Goal: Task Accomplishment & Management: Complete application form

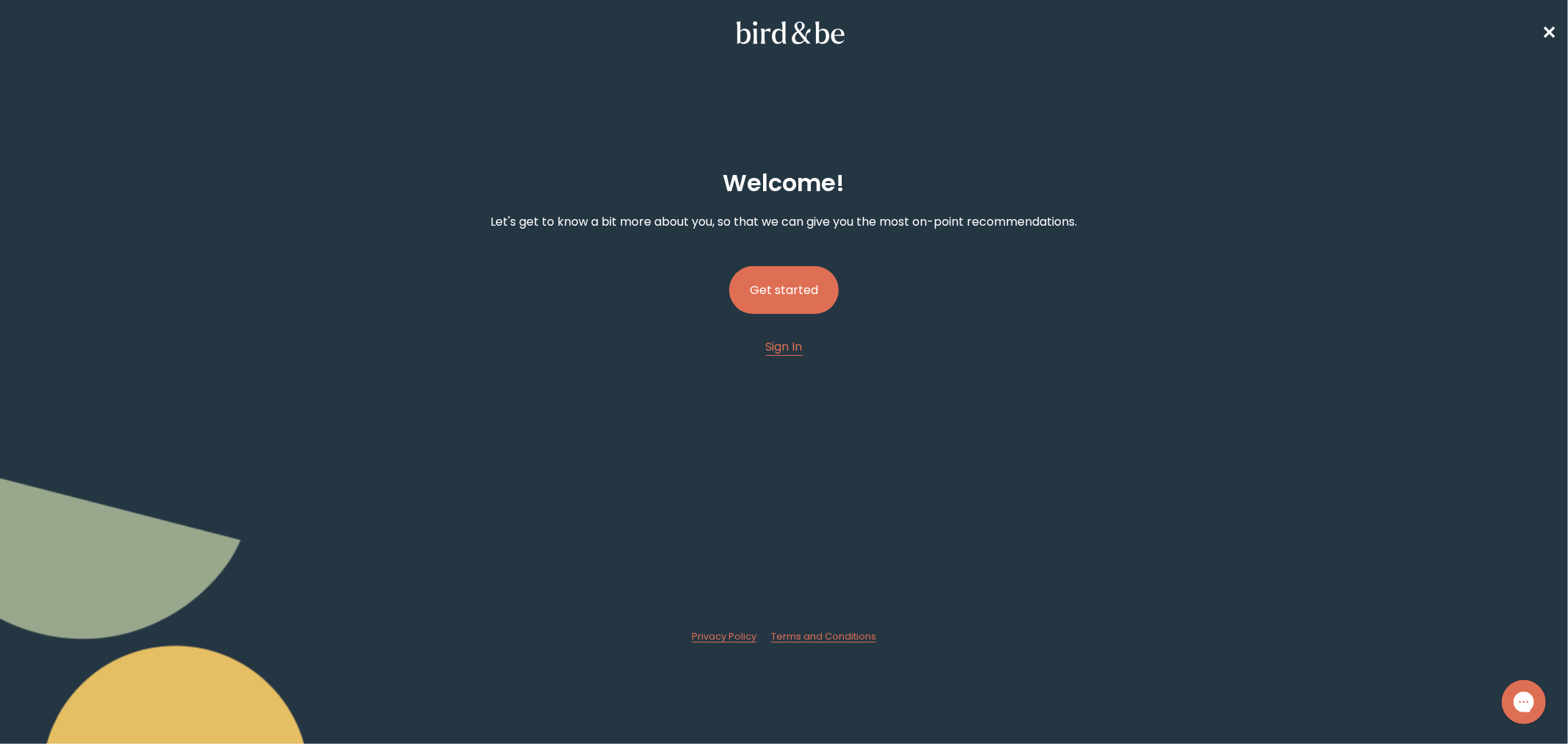
click at [792, 291] on button "Get started" at bounding box center [784, 290] width 110 height 48
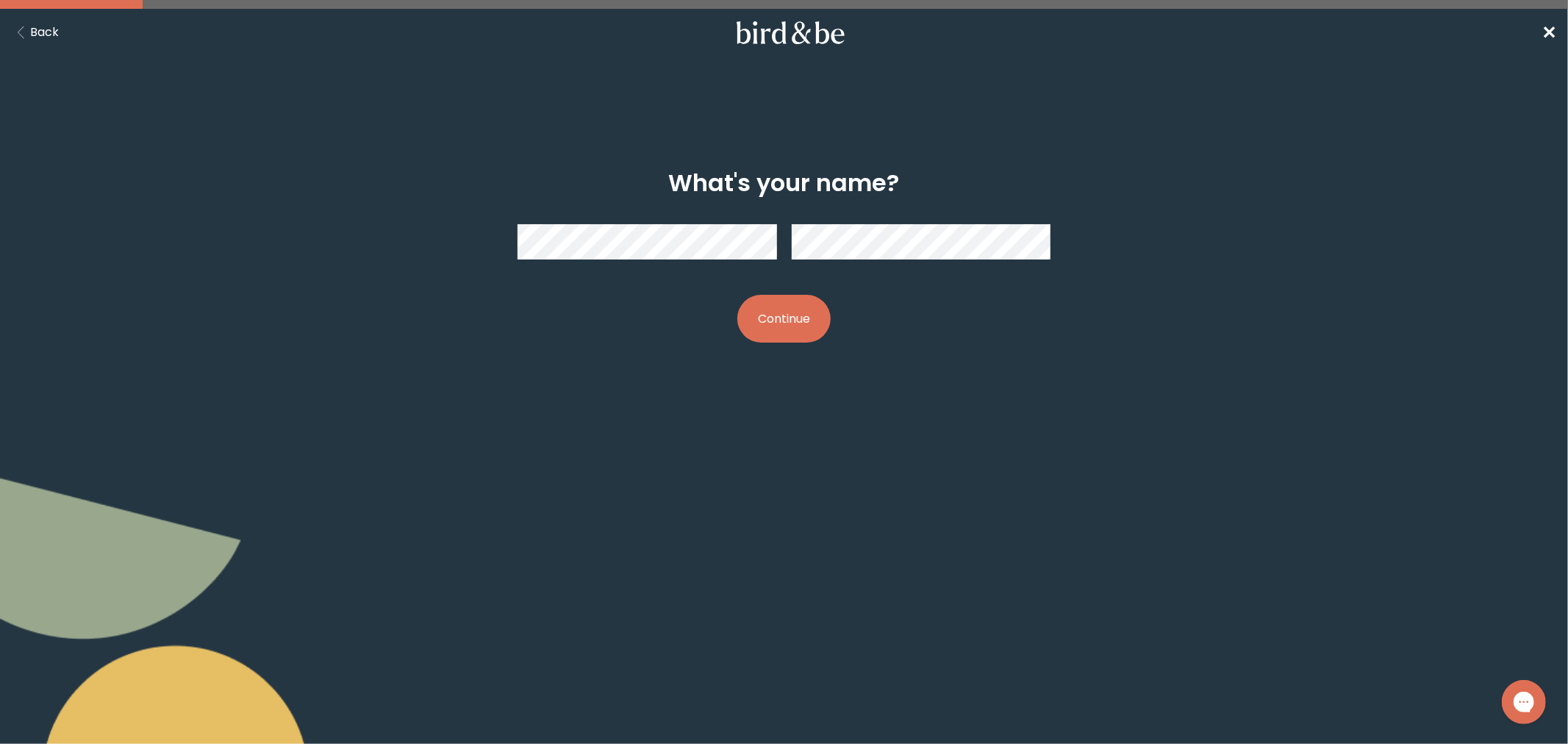
click at [801, 304] on button "Continue" at bounding box center [784, 319] width 93 height 48
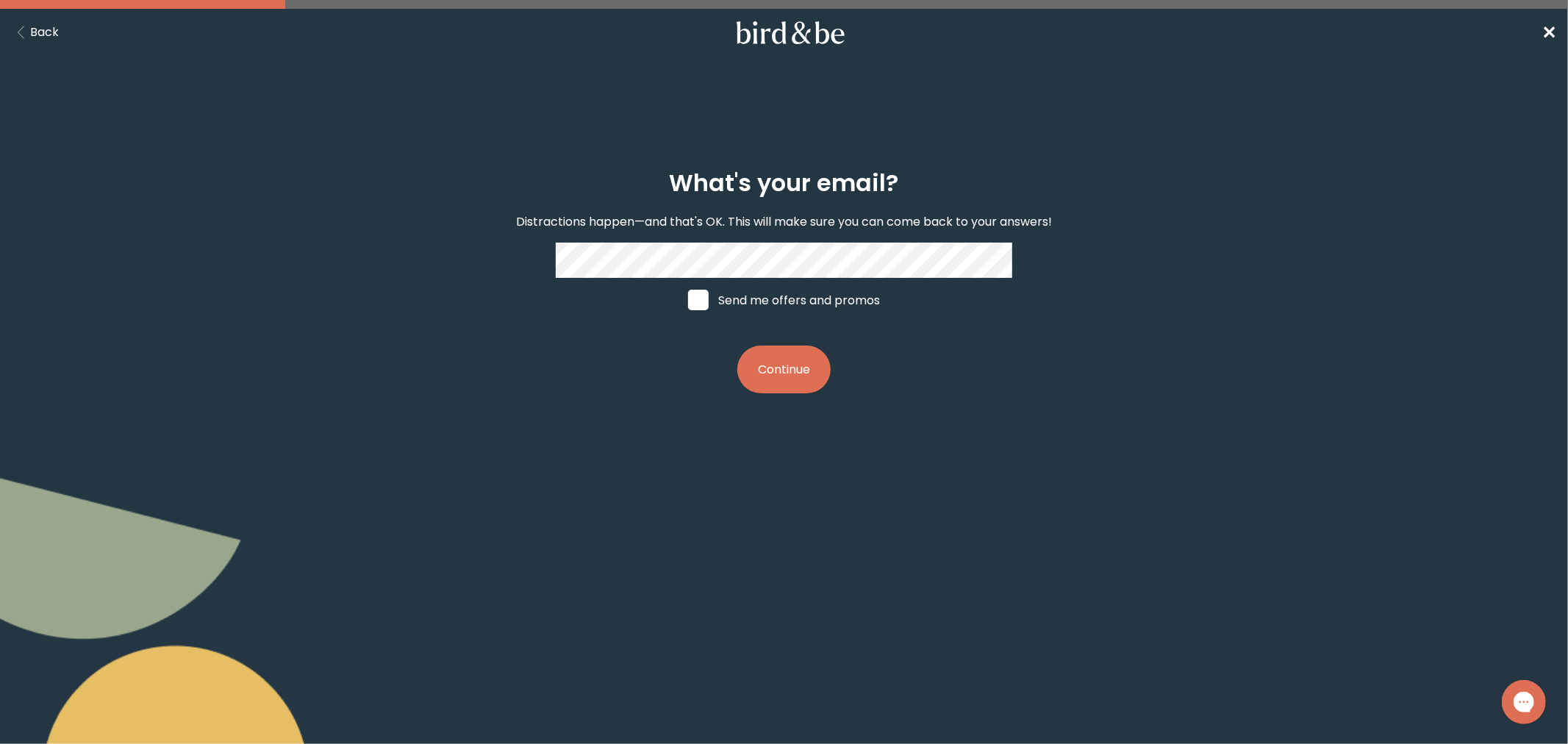
click at [781, 366] on button "Continue" at bounding box center [784, 370] width 93 height 48
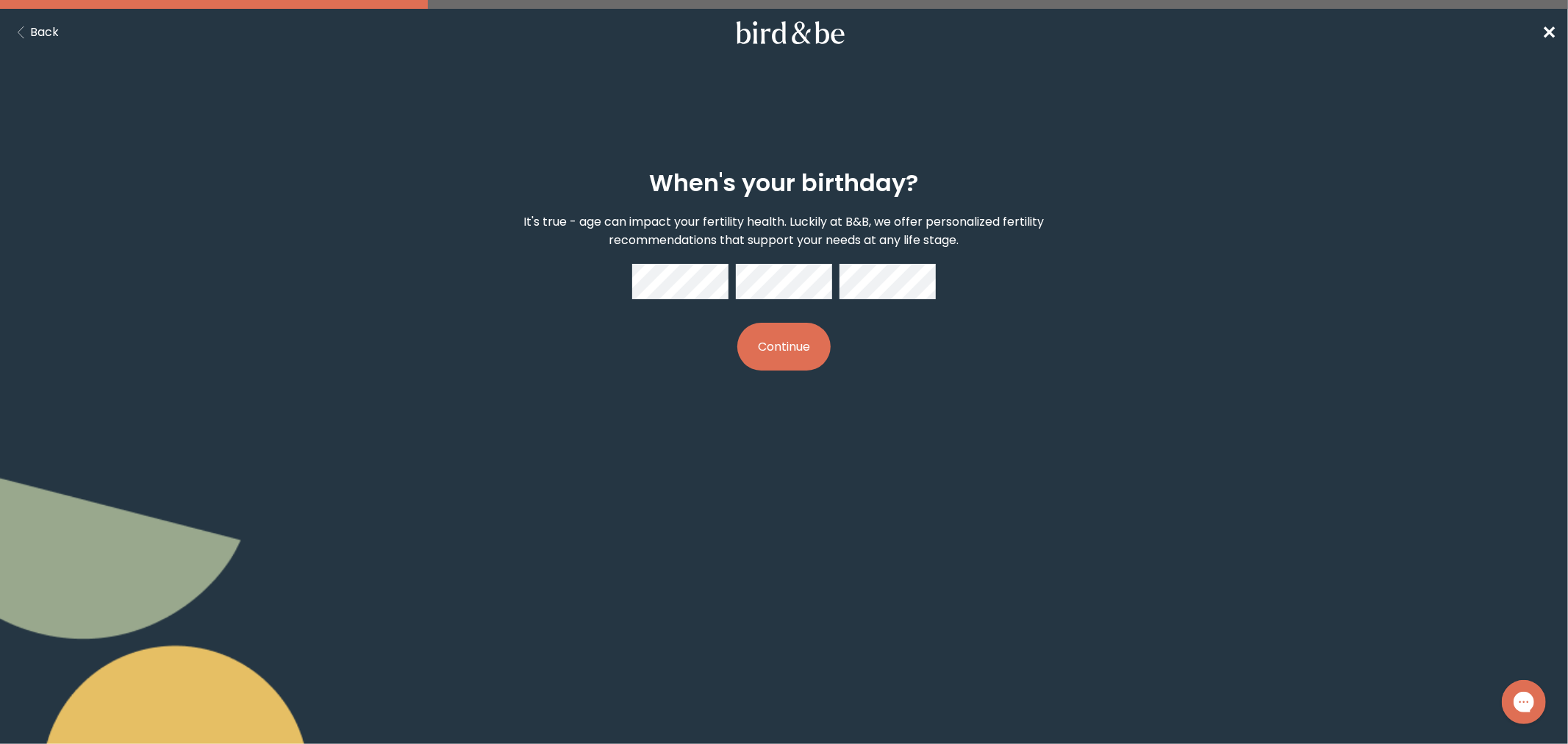
click at [778, 326] on button "Continue" at bounding box center [784, 347] width 93 height 48
click at [594, 251] on div "When's your birthday? It's true - age can impact your fertility health. Luckily…" at bounding box center [784, 270] width 761 height 248
click at [789, 350] on button "Continue" at bounding box center [784, 347] width 93 height 48
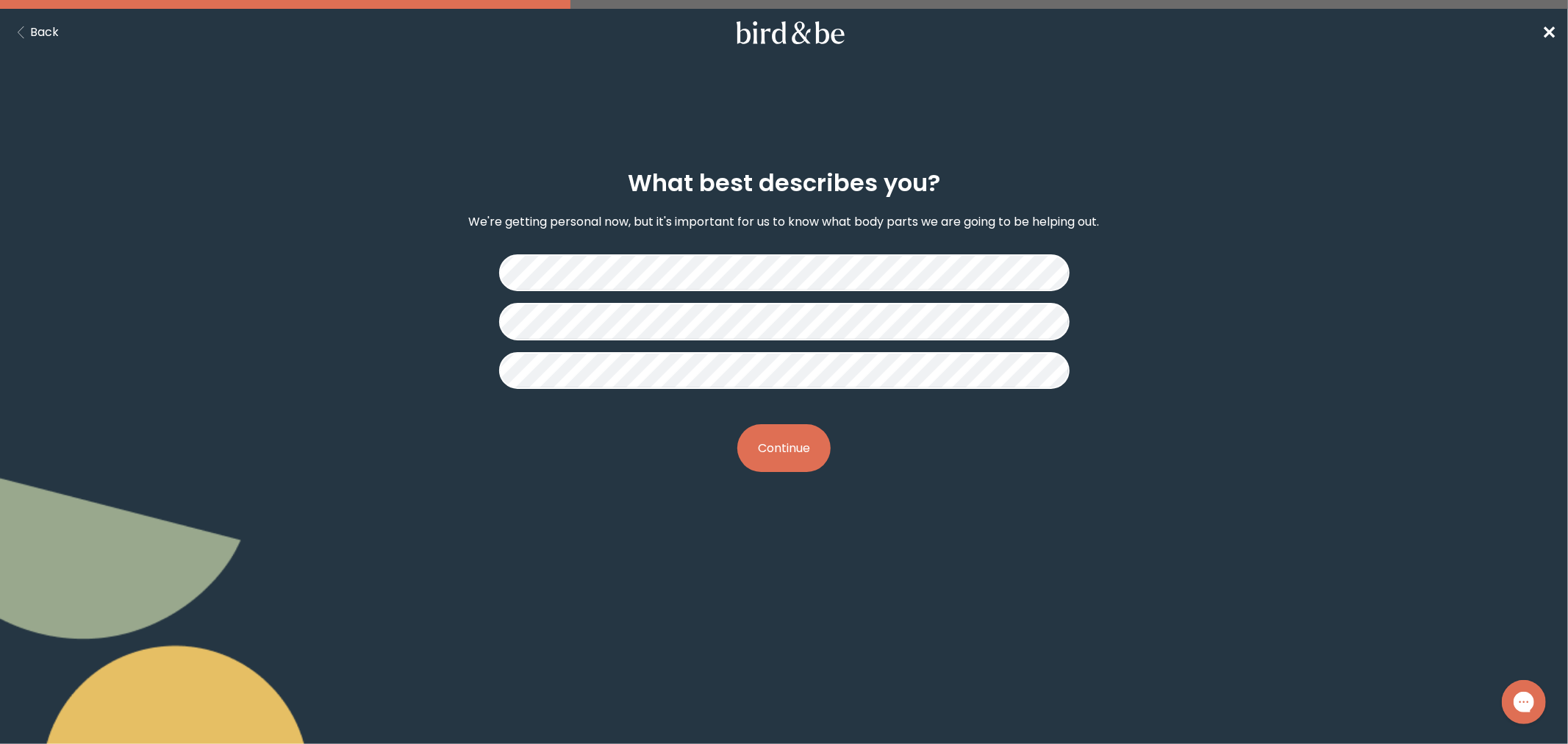
click at [776, 429] on button "Continue" at bounding box center [784, 448] width 93 height 48
click at [806, 440] on button "Continue" at bounding box center [784, 448] width 93 height 48
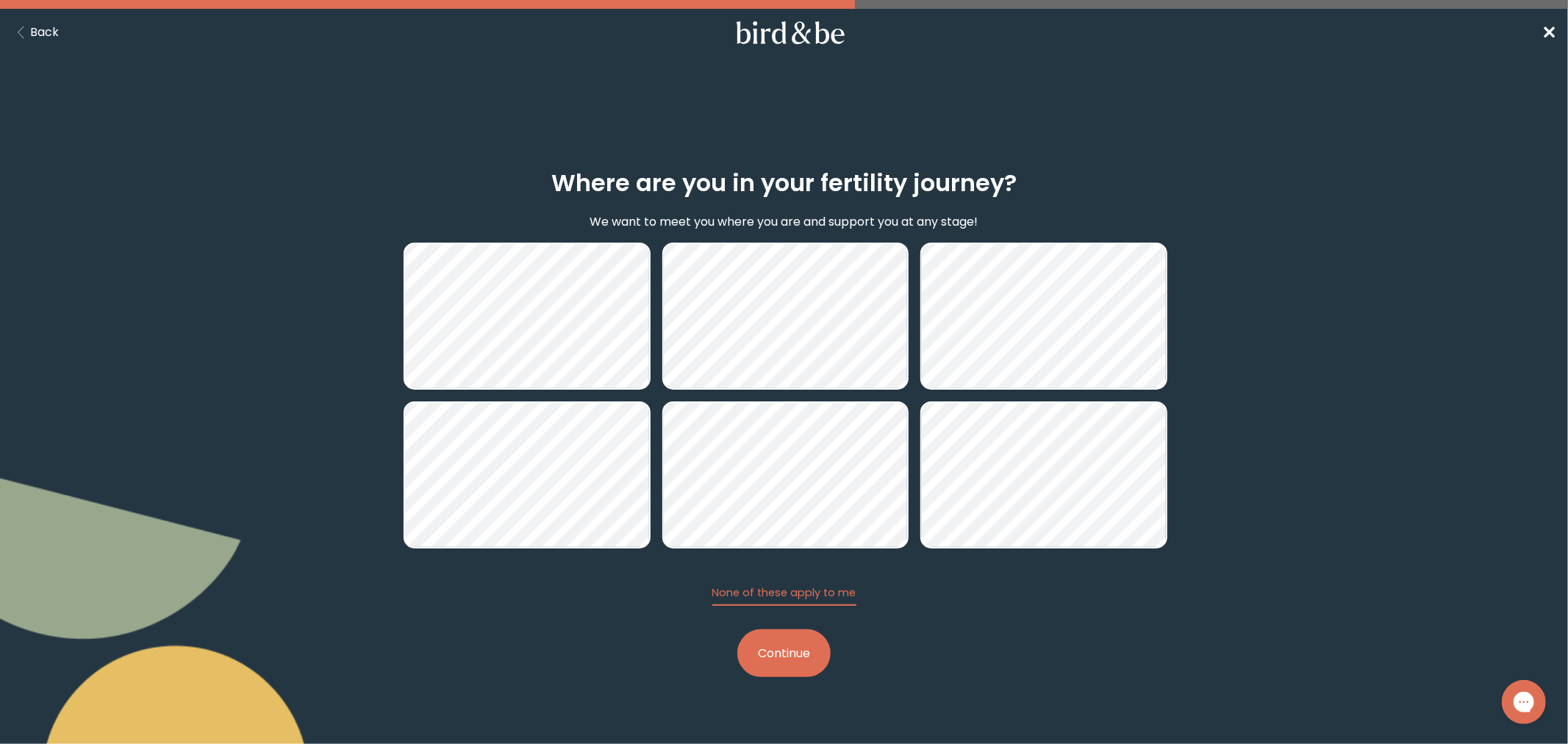
click at [777, 638] on button "Continue" at bounding box center [784, 653] width 93 height 48
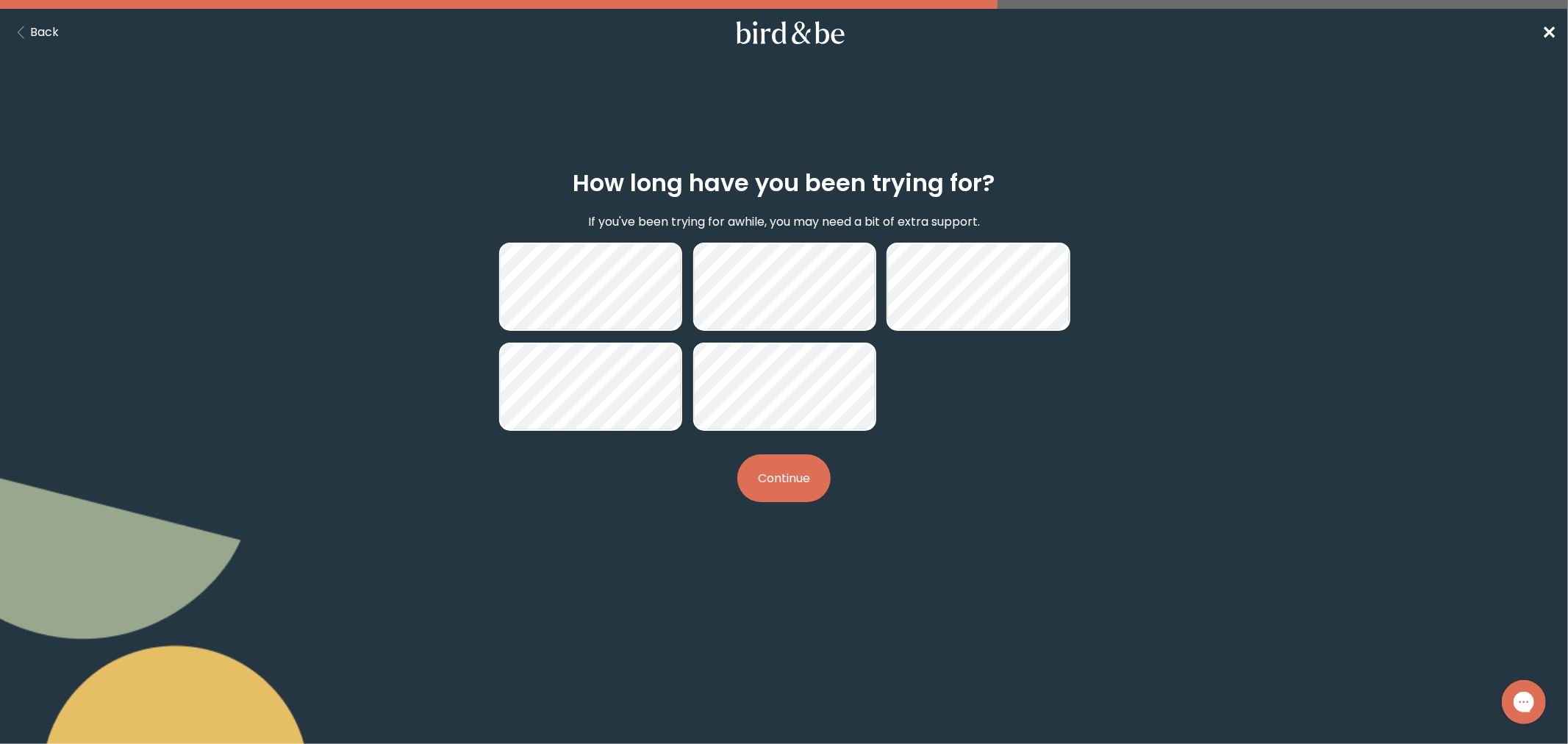
click at [799, 468] on button "Continue" at bounding box center [784, 479] width 93 height 48
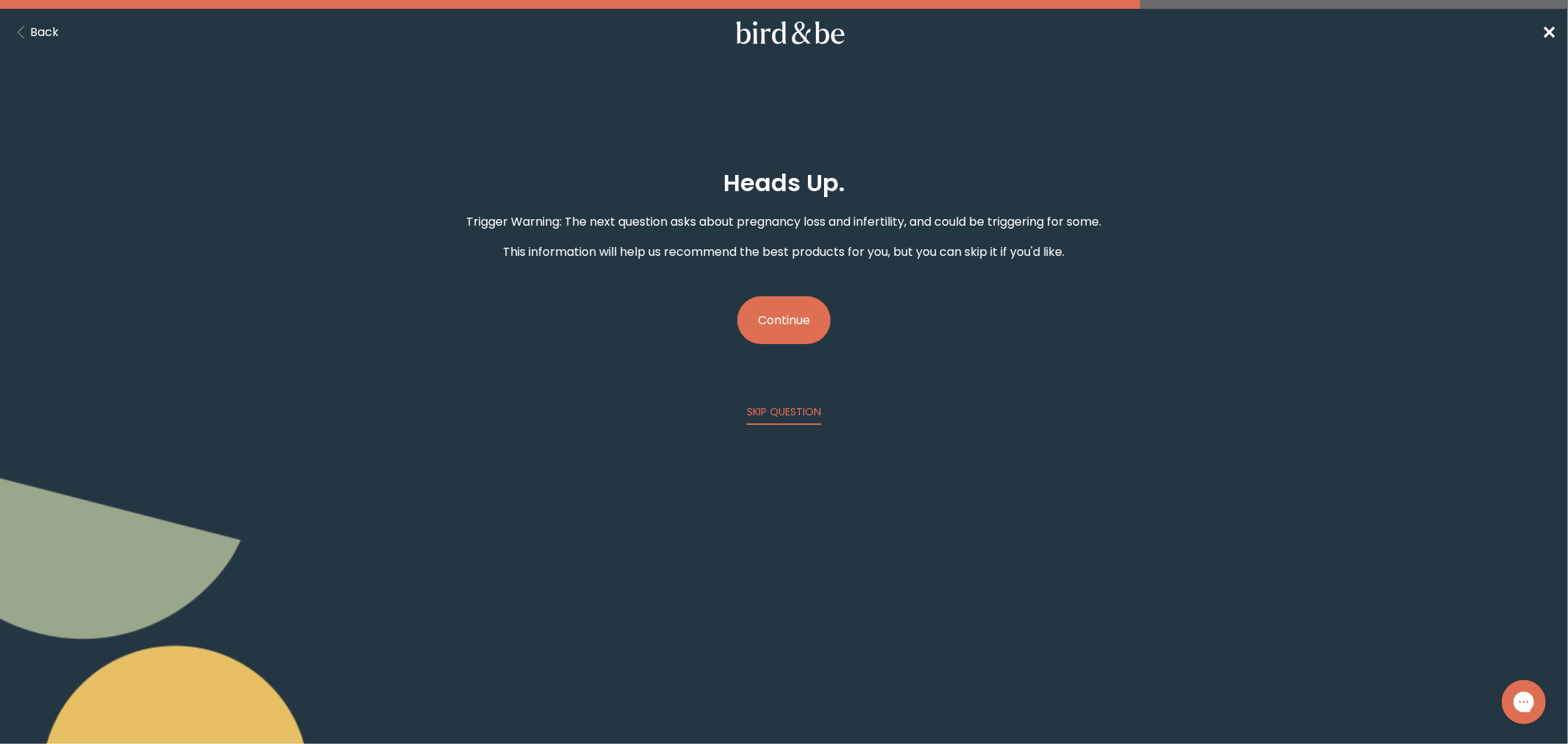
click at [784, 300] on button "Continue" at bounding box center [784, 320] width 93 height 48
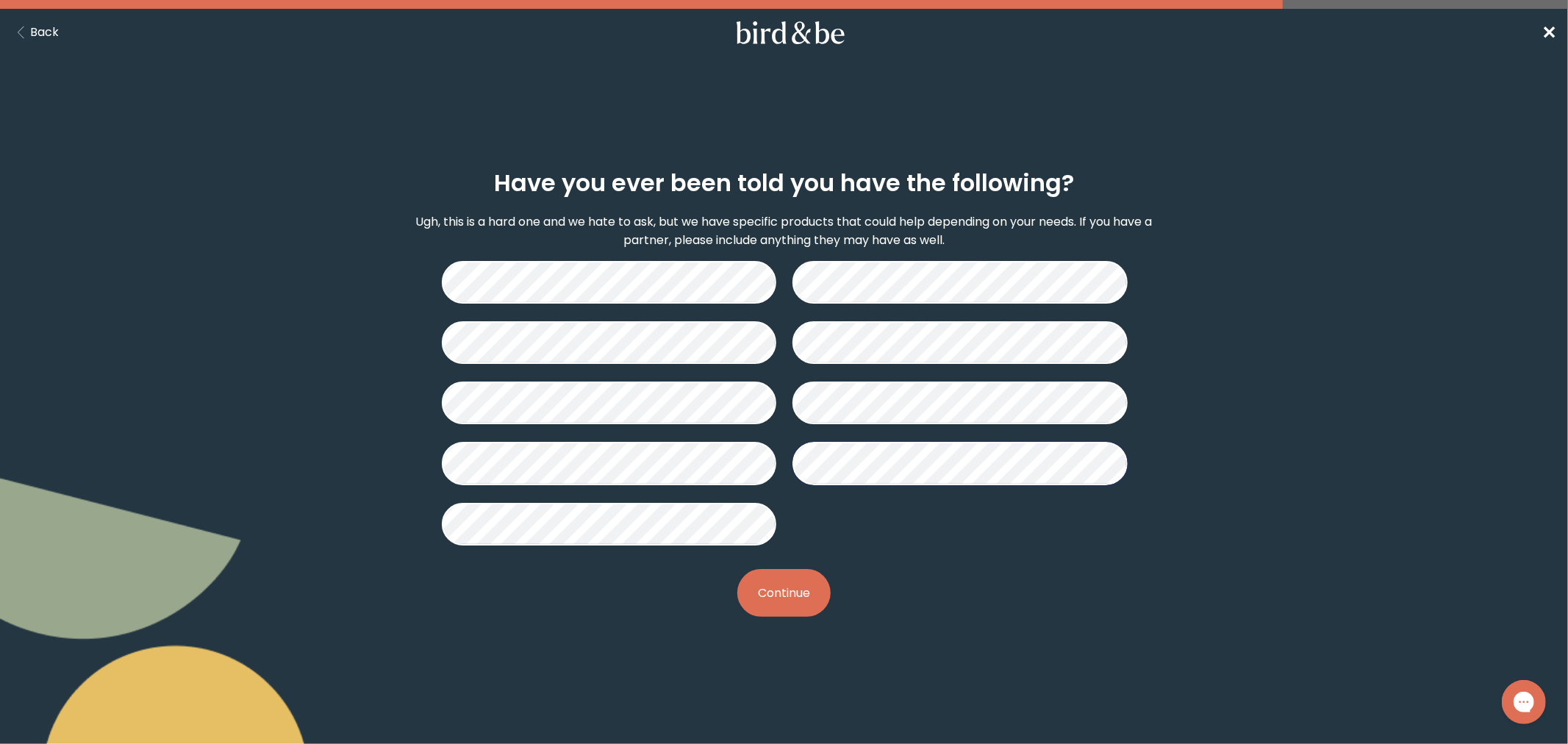
click at [789, 574] on button "Continue" at bounding box center [784, 593] width 93 height 48
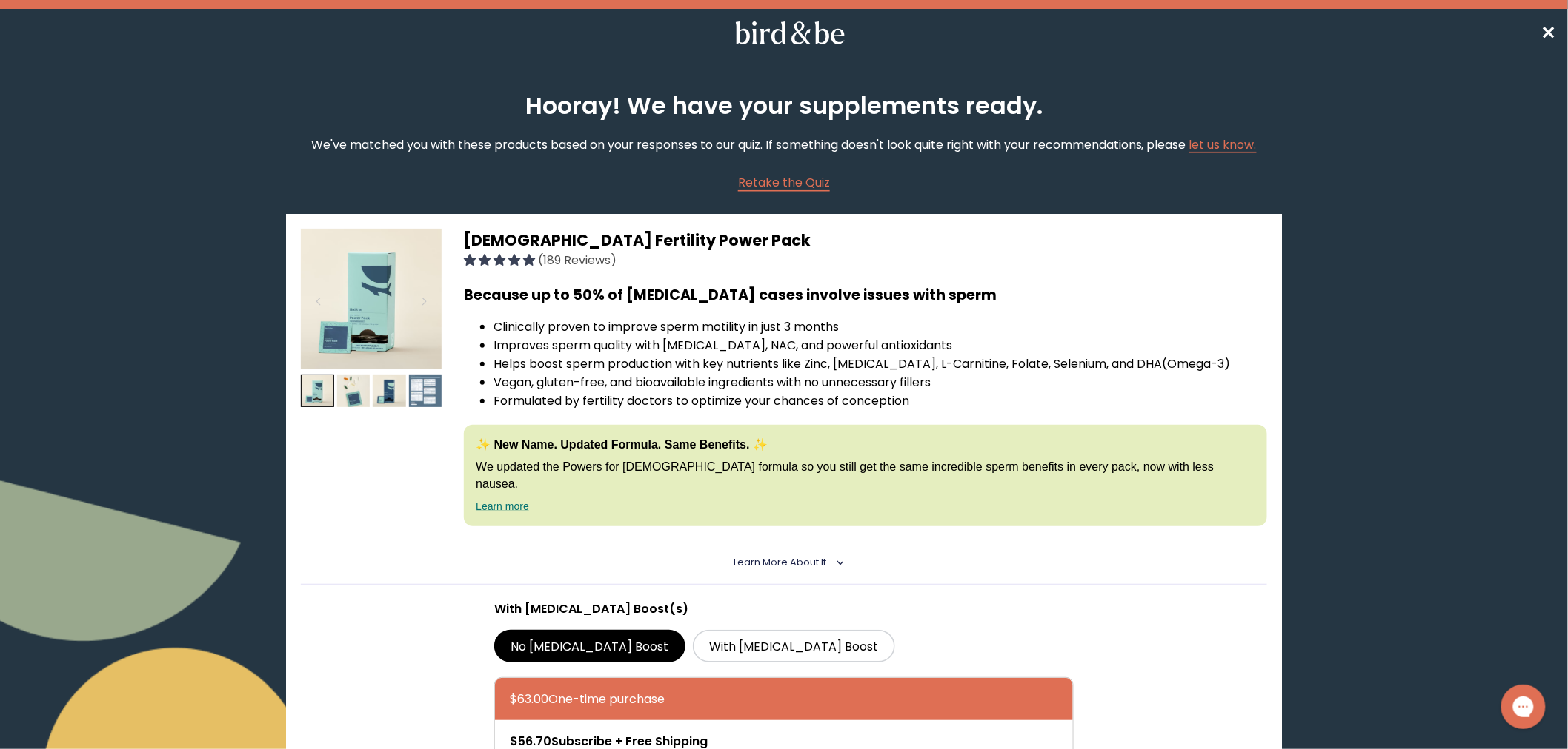
click at [442, 374] on img at bounding box center [426, 391] width 34 height 34
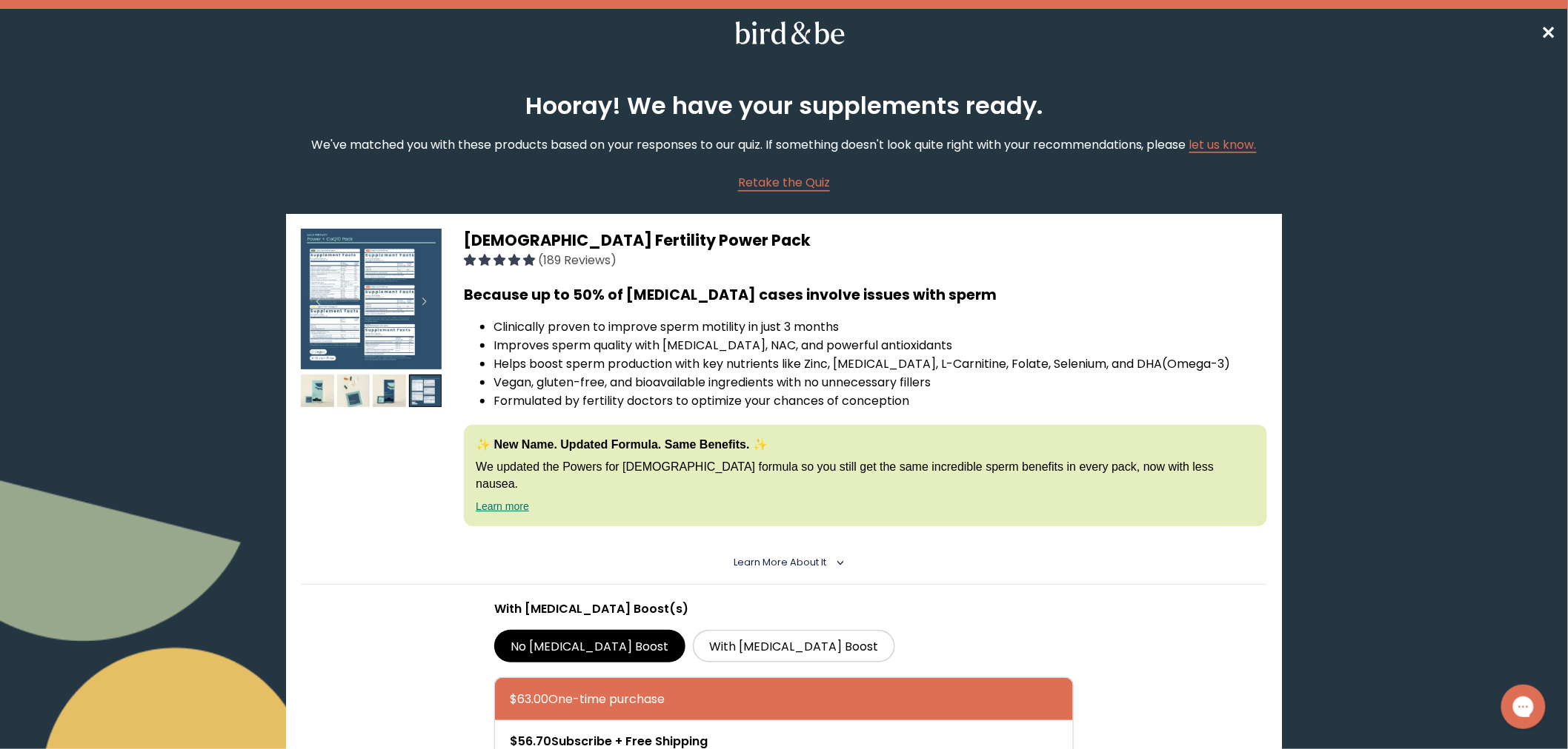
click at [397, 271] on img at bounding box center [371, 298] width 140 height 140
click at [405, 301] on img at bounding box center [371, 298] width 140 height 140
click at [406, 375] on img at bounding box center [389, 391] width 34 height 34
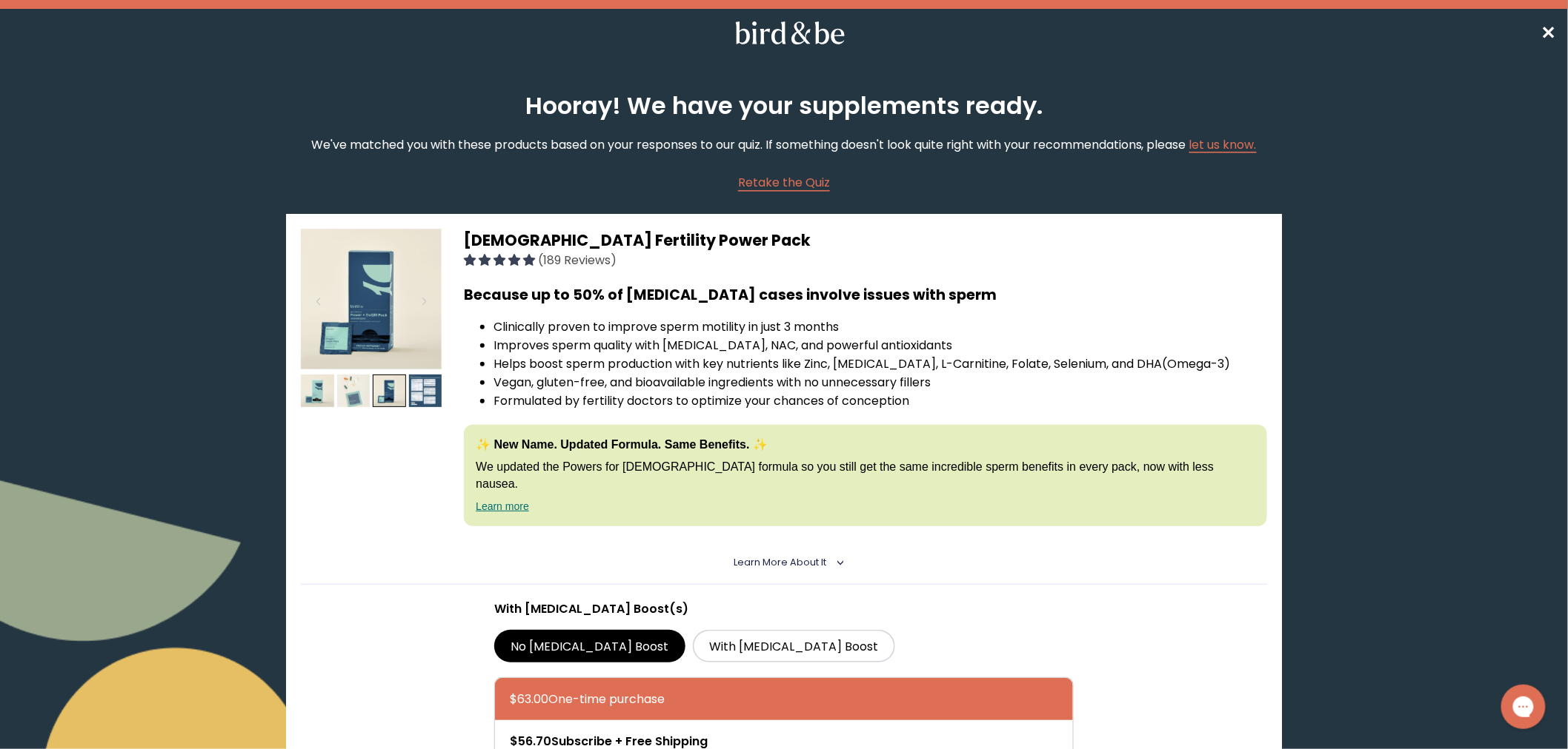
click at [371, 386] on img at bounding box center [354, 391] width 34 height 34
click at [334, 380] on img at bounding box center [318, 391] width 34 height 34
click at [442, 374] on img at bounding box center [426, 391] width 34 height 34
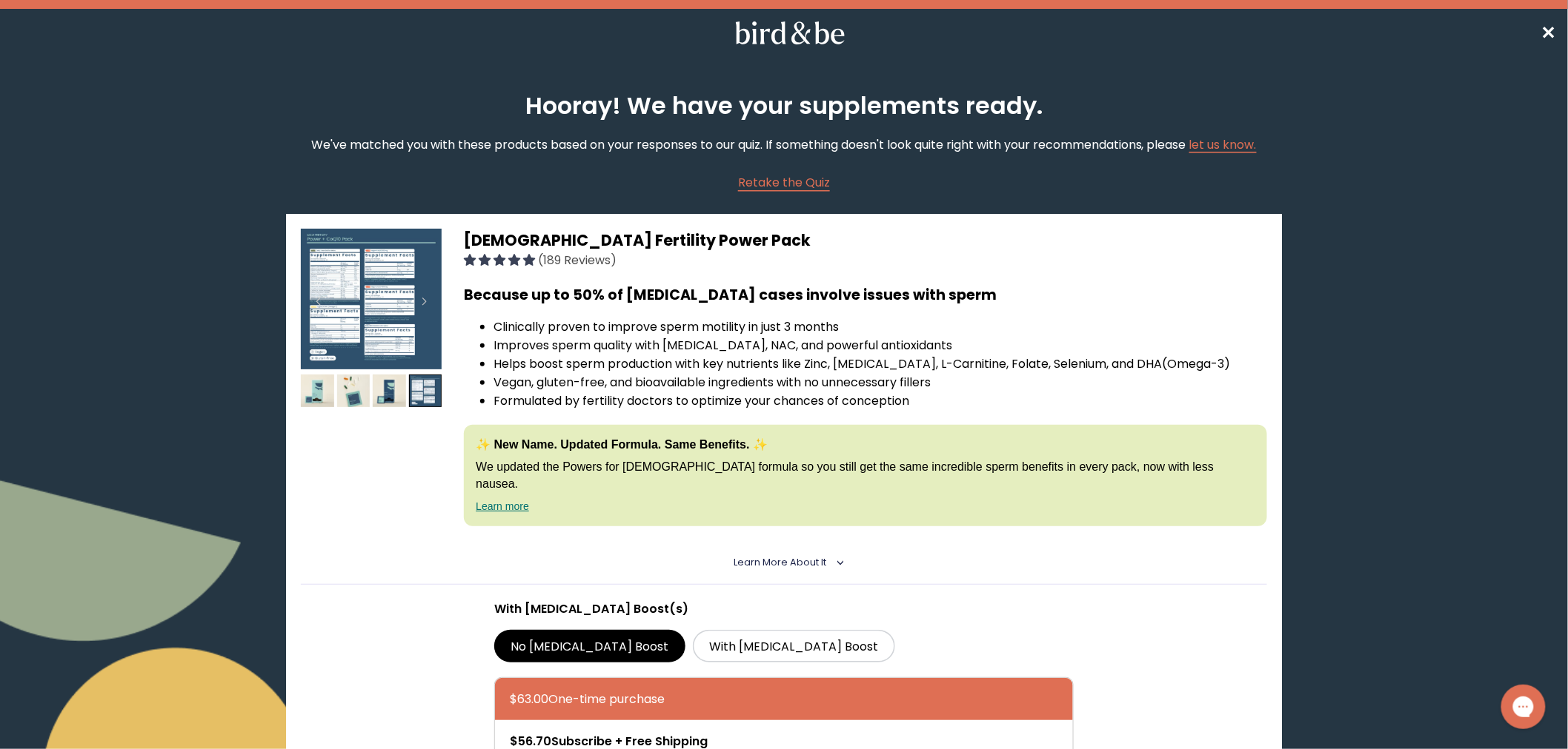
click at [606, 229] on span "[DEMOGRAPHIC_DATA] Fertility Power Pack" at bounding box center [637, 240] width 347 height 22
click at [600, 253] on span "(189 Reviews)" at bounding box center [577, 260] width 79 height 17
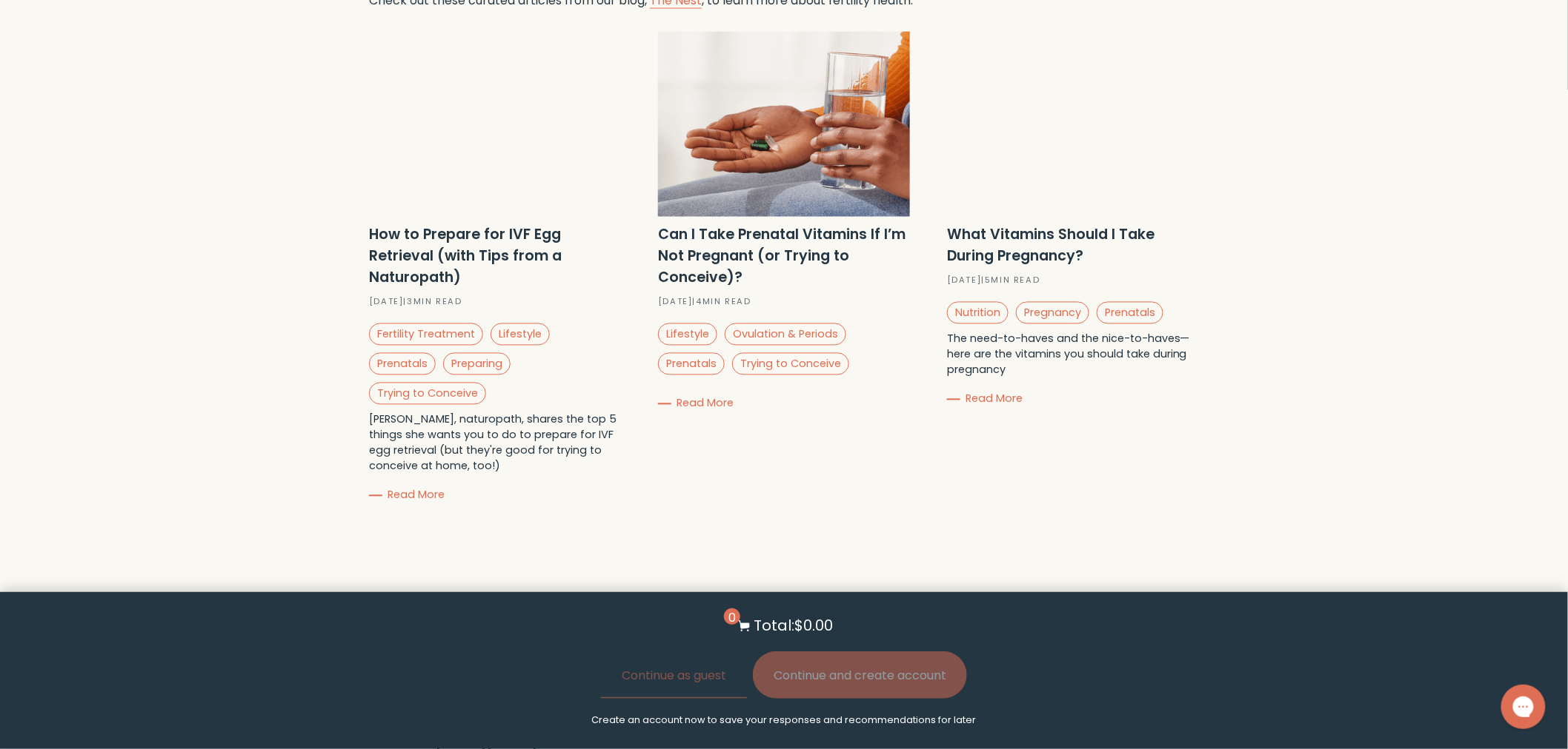
scroll to position [1069, 0]
